Goal: Check status: Check status

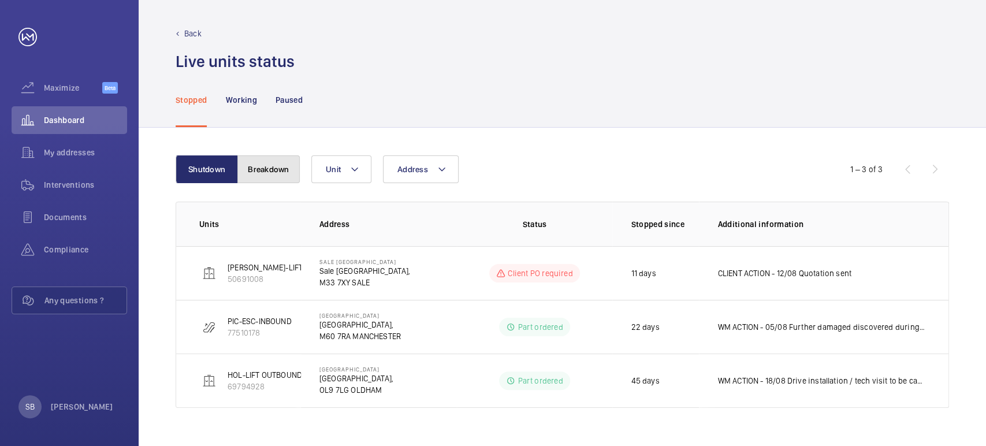
click at [274, 167] on button "Breakdown" at bounding box center [269, 169] width 62 height 28
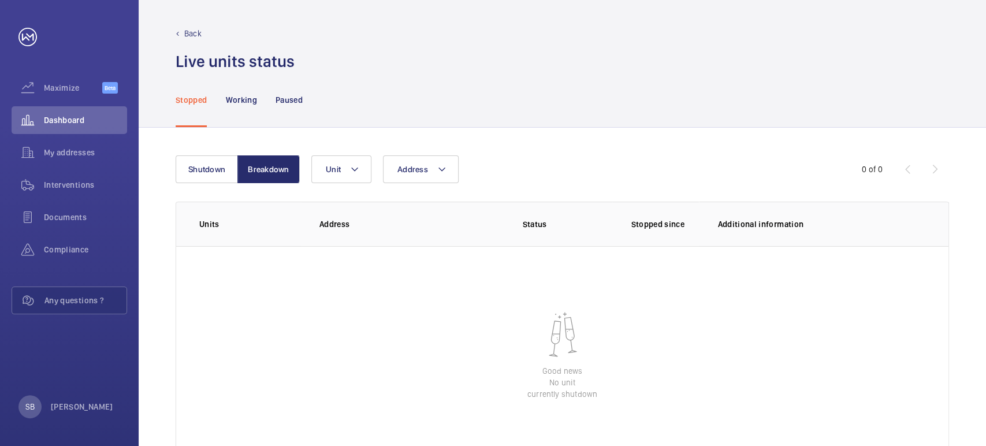
click at [202, 186] on wm-front-table "Shutdown Breakdown Address Unit 0 of 0 Units Address Status Stopped since Addit…" at bounding box center [563, 310] width 774 height 310
click at [208, 183] on button "Shutdown" at bounding box center [207, 169] width 62 height 28
